Goal: Book appointment/travel/reservation

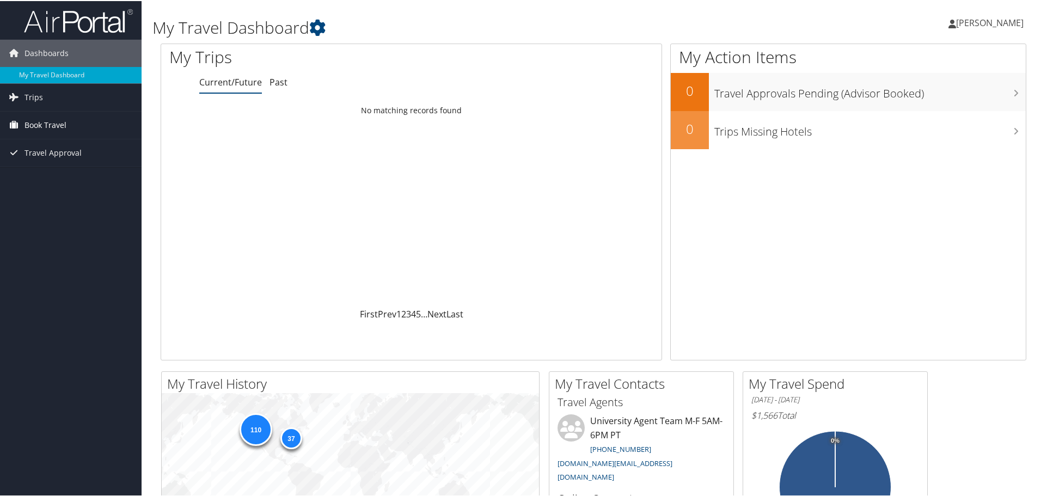
click at [58, 121] on span "Book Travel" at bounding box center [45, 123] width 42 height 27
click at [90, 175] on link "Book/Manage Online Trips" at bounding box center [71, 178] width 142 height 16
